Goal: Navigation & Orientation: Find specific page/section

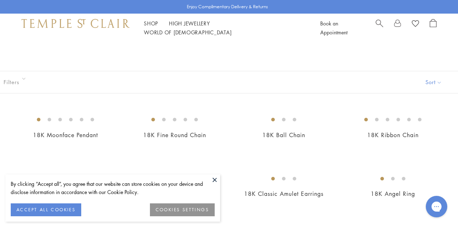
click at [172, 208] on button "COOKIES SETTINGS" at bounding box center [182, 209] width 65 height 13
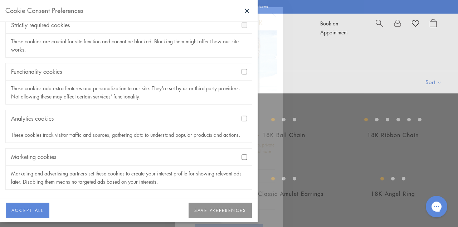
scroll to position [52, 0]
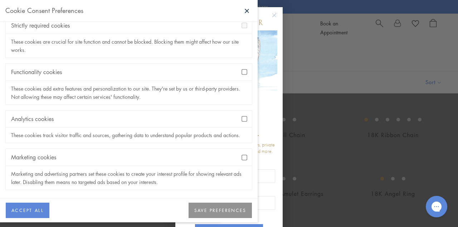
click at [224, 209] on button "SAVE PREFERENCES" at bounding box center [219, 210] width 63 height 16
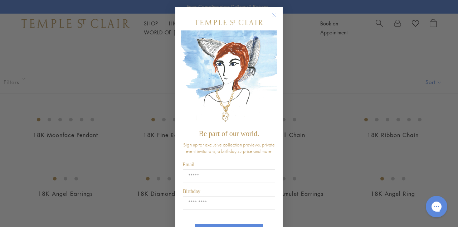
click at [273, 15] on circle "Close dialog" at bounding box center [274, 15] width 9 height 9
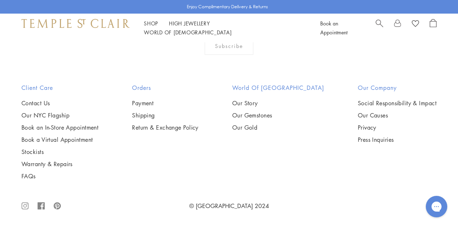
scroll to position [574, 0]
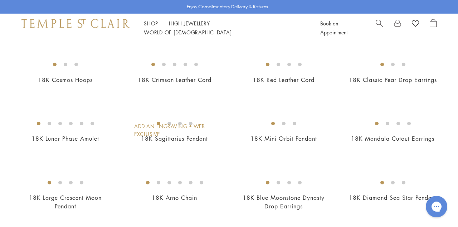
scroll to position [123, 0]
click at [196, 26] on link "High Jewellery High Jewellery" at bounding box center [189, 23] width 41 height 7
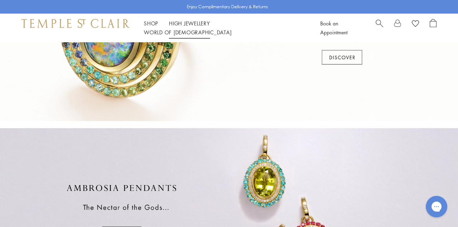
scroll to position [265, 0]
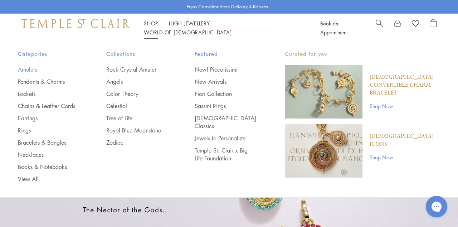
click at [28, 66] on link "Amulets" at bounding box center [48, 69] width 60 height 8
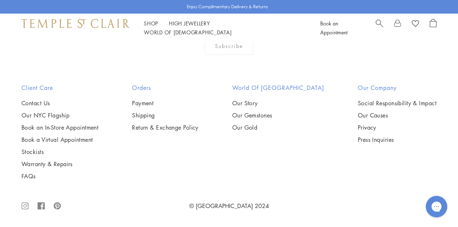
scroll to position [3197, 0]
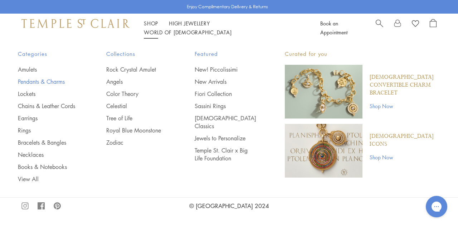
click at [52, 79] on link "Pendants & Charms" at bounding box center [48, 82] width 60 height 8
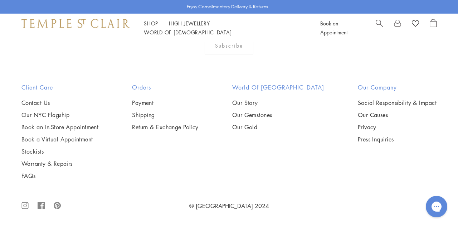
scroll to position [3505, 0]
